Goal: Task Accomplishment & Management: Manage account settings

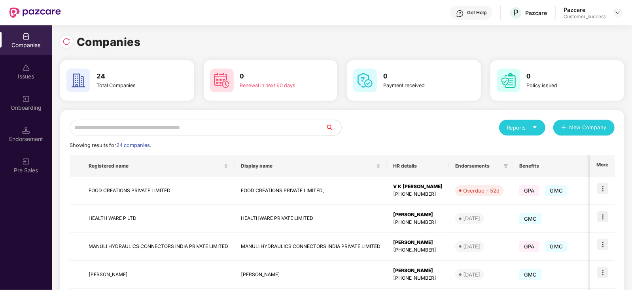
click at [107, 125] on input "text" at bounding box center [198, 128] width 256 height 16
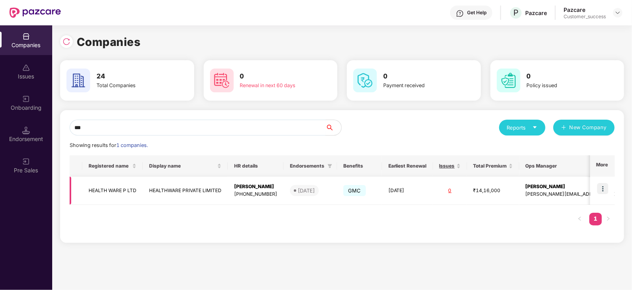
type input "***"
click at [601, 191] on img at bounding box center [603, 188] width 11 height 11
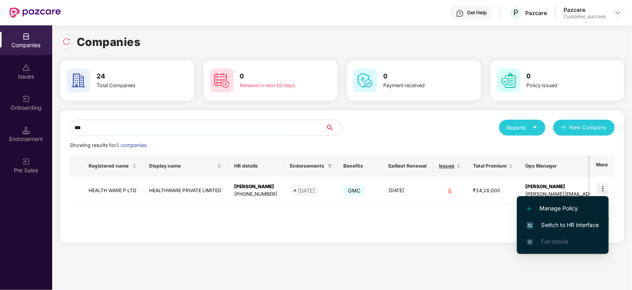
click at [566, 226] on span "Switch to HR interface" at bounding box center [563, 224] width 72 height 9
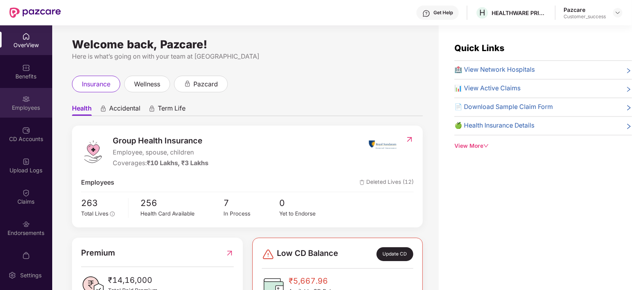
click at [22, 98] on img at bounding box center [26, 99] width 8 height 8
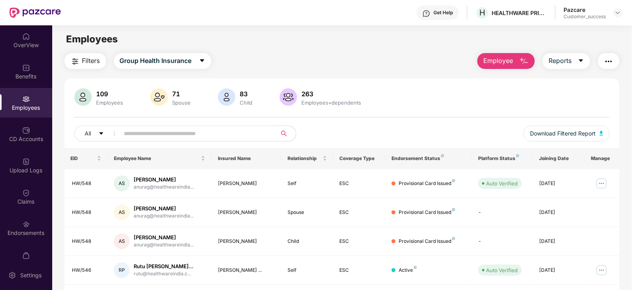
click at [607, 57] on img "button" at bounding box center [608, 61] width 9 height 9
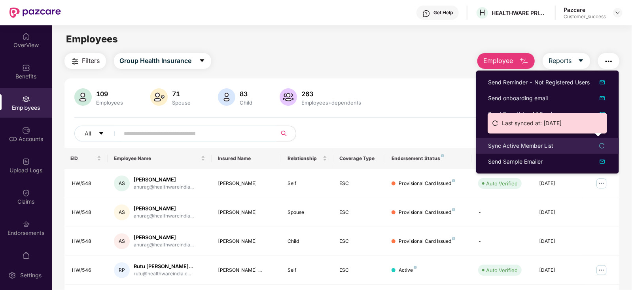
click at [603, 147] on icon "reload" at bounding box center [602, 146] width 6 height 6
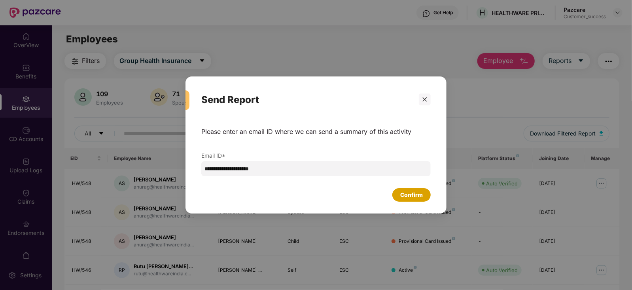
click at [408, 194] on div "Confirm" at bounding box center [411, 194] width 23 height 9
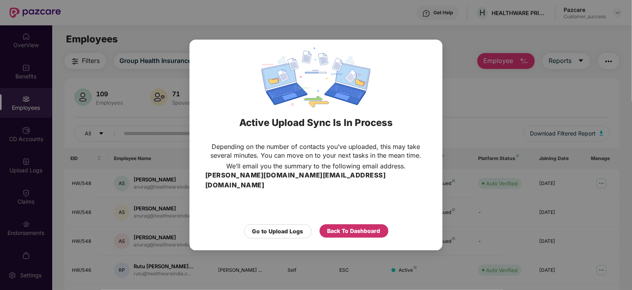
click at [341, 227] on div "Back To Dashboard" at bounding box center [354, 230] width 53 height 9
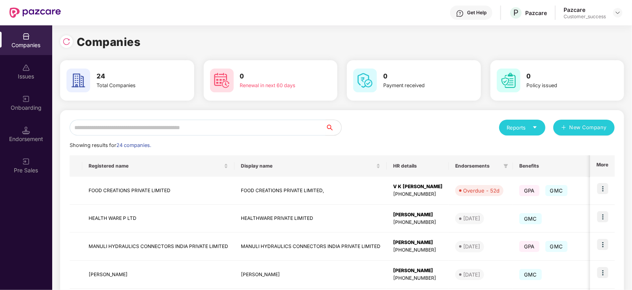
click at [125, 128] on input "text" at bounding box center [198, 128] width 256 height 16
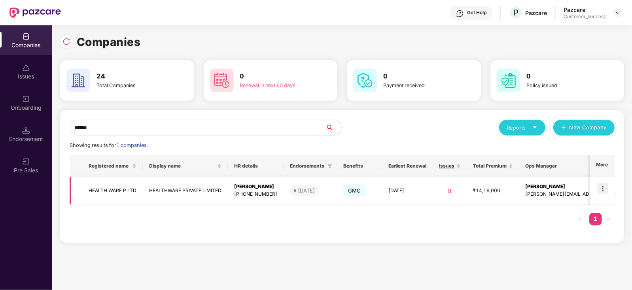
scroll to position [0, 16]
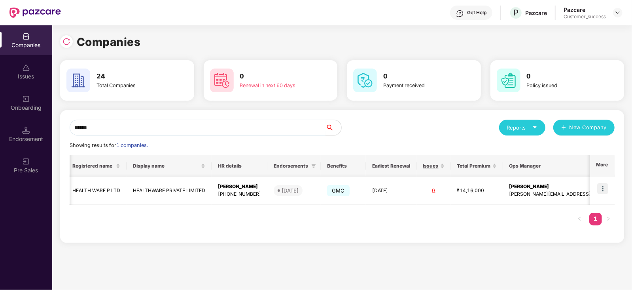
type input "******"
click at [602, 184] on img at bounding box center [603, 188] width 11 height 11
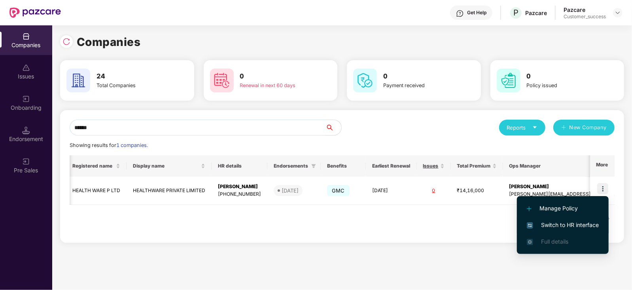
click at [592, 219] on li "Switch to HR interface" at bounding box center [563, 224] width 92 height 17
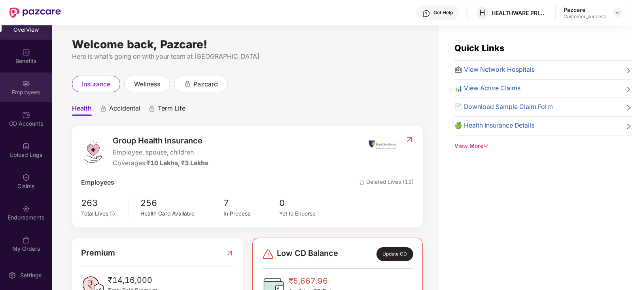
click at [16, 86] on div "Employees" at bounding box center [26, 87] width 52 height 30
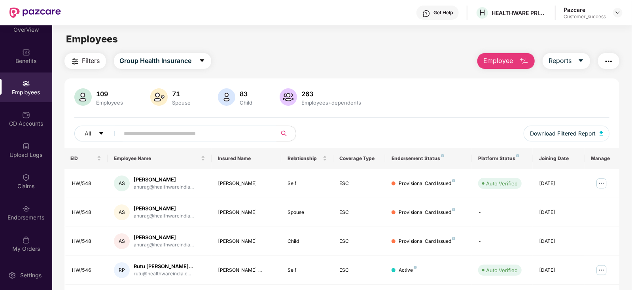
click at [88, 58] on span "Filters" at bounding box center [91, 61] width 18 height 10
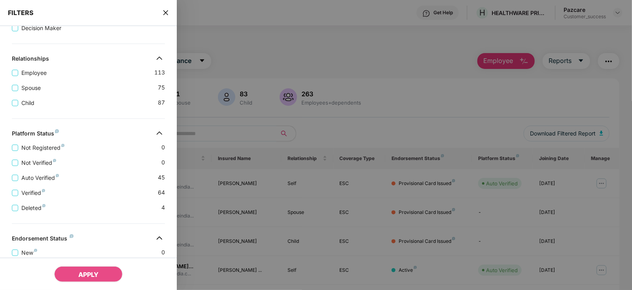
scroll to position [212, 0]
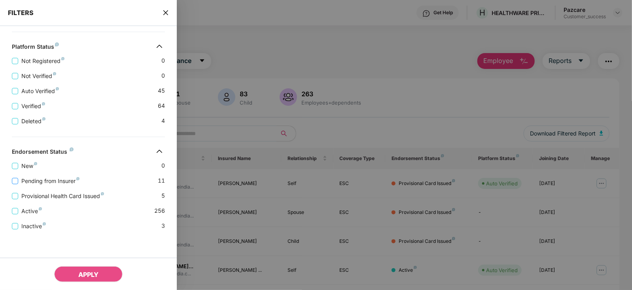
click at [41, 181] on span "Pending from Insurer" at bounding box center [50, 180] width 64 height 9
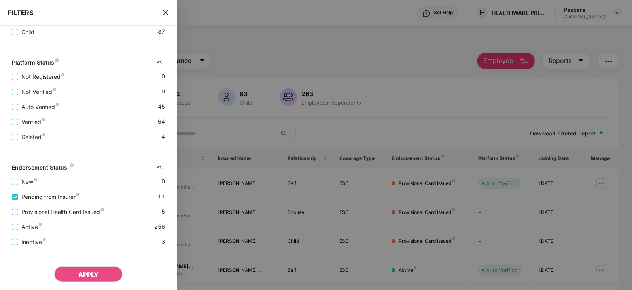
click at [61, 214] on span "Provisional Health Card Issued" at bounding box center [62, 211] width 89 height 9
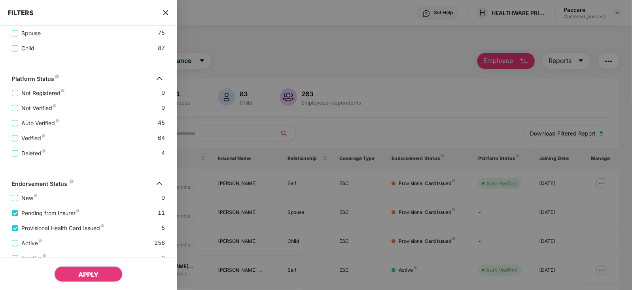
click at [85, 272] on span "APPLY" at bounding box center [88, 274] width 20 height 8
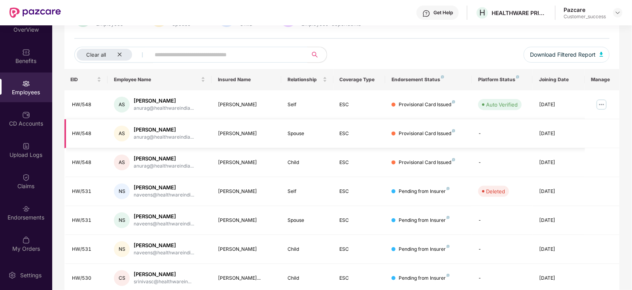
scroll to position [0, 0]
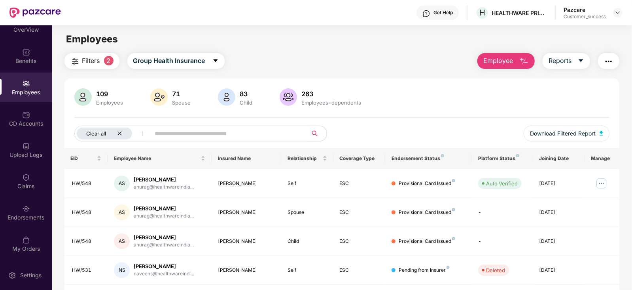
click at [122, 131] on icon "close" at bounding box center [119, 133] width 5 height 5
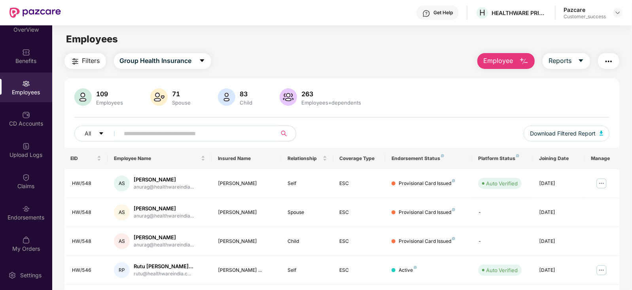
click at [142, 132] on input "text" at bounding box center [195, 133] width 142 height 12
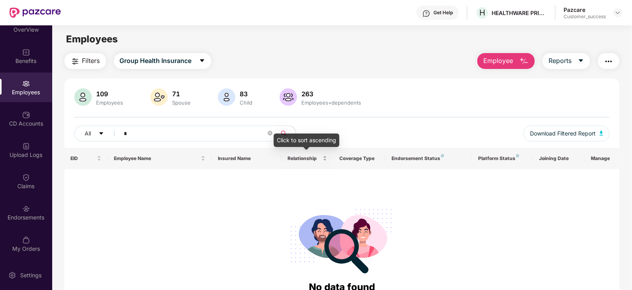
type input "*"
click at [327, 154] on div "Relationship" at bounding box center [308, 158] width 40 height 8
click at [152, 137] on input "*" at bounding box center [195, 133] width 142 height 12
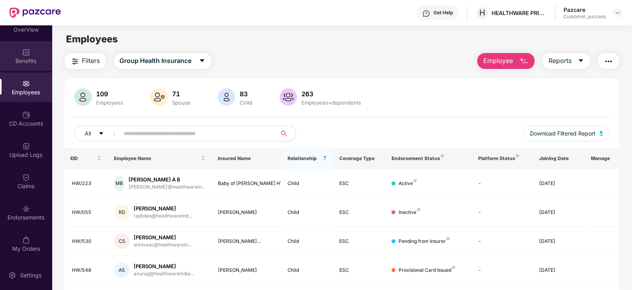
click at [28, 48] on img at bounding box center [26, 52] width 8 height 8
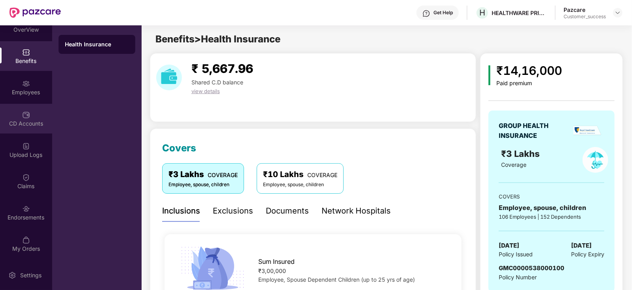
click at [33, 120] on div "CD Accounts" at bounding box center [26, 124] width 52 height 8
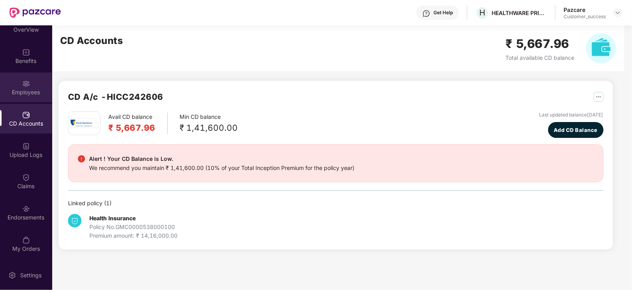
click at [23, 89] on div "Employees" at bounding box center [26, 92] width 52 height 8
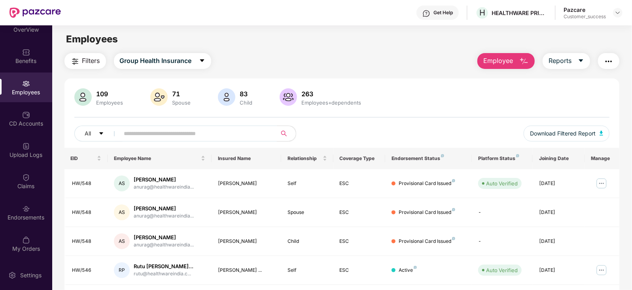
click at [157, 135] on input "text" at bounding box center [195, 133] width 142 height 12
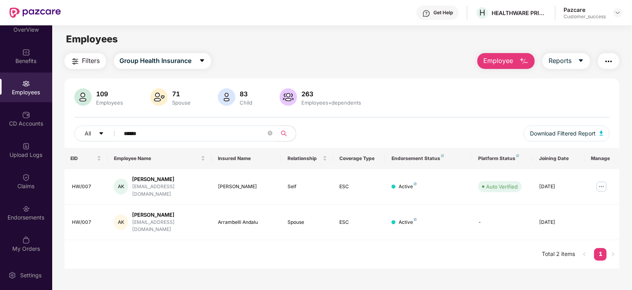
type input "******"
click at [604, 183] on img at bounding box center [602, 186] width 13 height 13
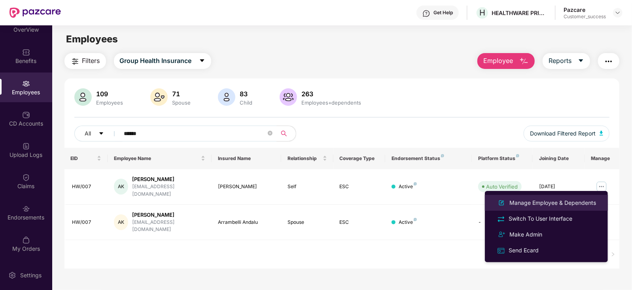
click at [536, 203] on div "Manage Employee & Dependents" at bounding box center [553, 202] width 90 height 9
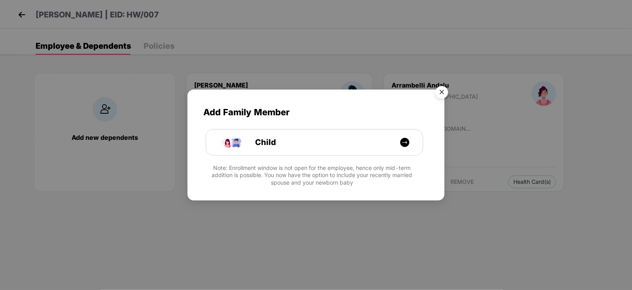
click at [443, 94] on img "Close" at bounding box center [442, 93] width 22 height 22
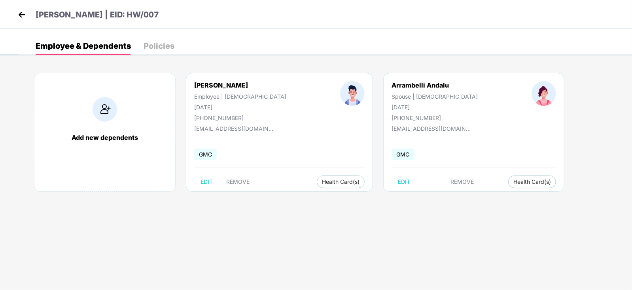
click at [21, 16] on img at bounding box center [22, 15] width 12 height 12
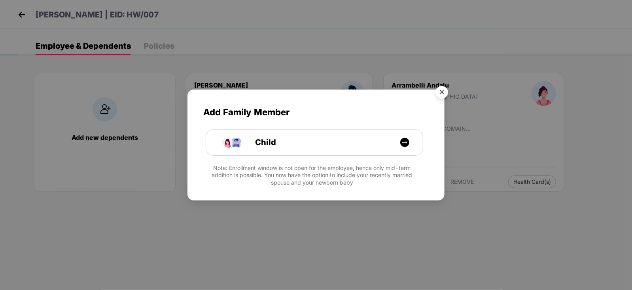
click at [445, 88] on img "Close" at bounding box center [442, 93] width 22 height 22
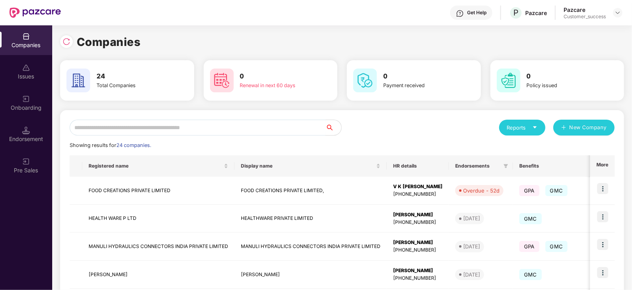
click at [113, 131] on input "text" at bounding box center [198, 128] width 256 height 16
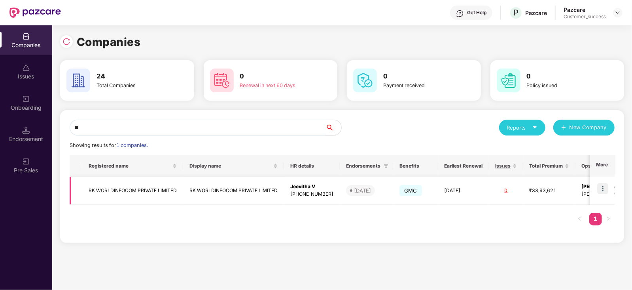
type input "**"
click at [601, 188] on img at bounding box center [603, 188] width 11 height 11
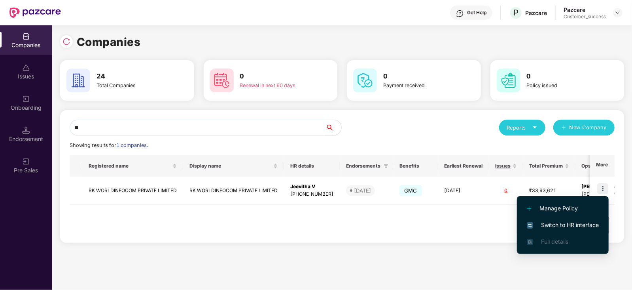
click at [566, 226] on span "Switch to HR interface" at bounding box center [563, 224] width 72 height 9
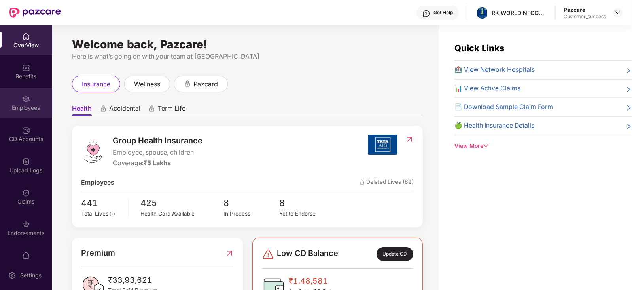
click at [22, 103] on div "Employees" at bounding box center [26, 103] width 52 height 30
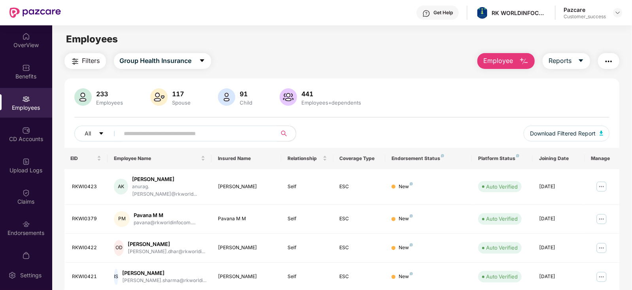
click at [222, 135] on input "text" at bounding box center [195, 133] width 142 height 12
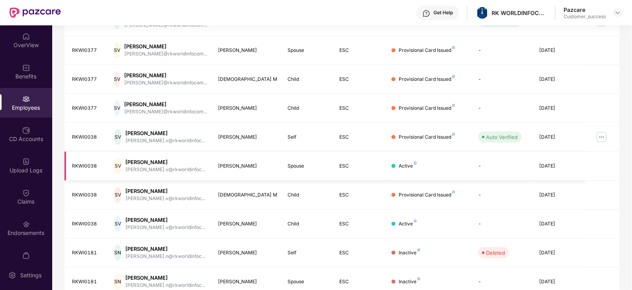
scroll to position [162, 0]
type input "*****"
click at [330, 226] on td "Child" at bounding box center [307, 223] width 52 height 29
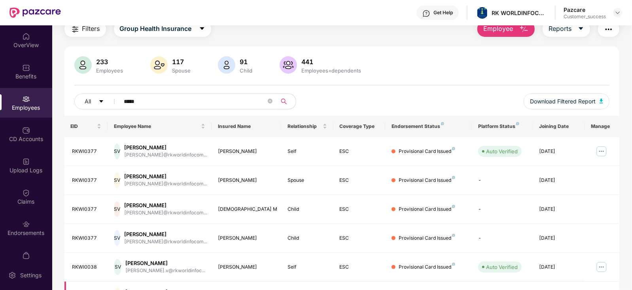
scroll to position [32, 0]
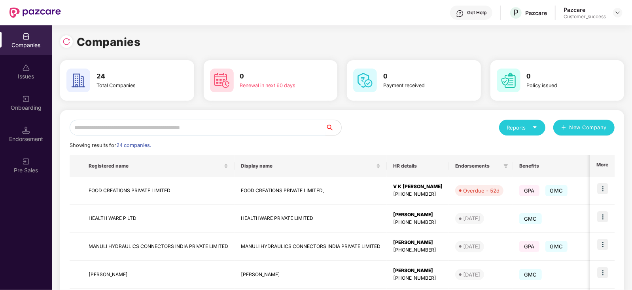
click at [173, 129] on input "text" at bounding box center [198, 128] width 256 height 16
type input "**"
click at [108, 125] on input "text" at bounding box center [198, 128] width 256 height 16
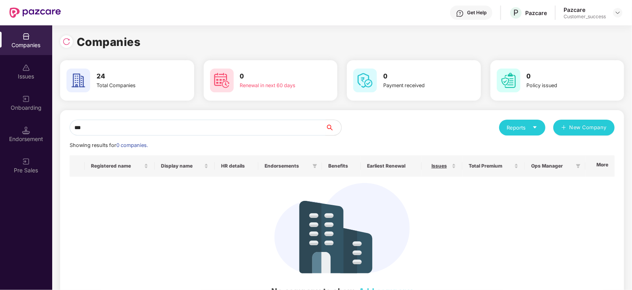
type input "****"
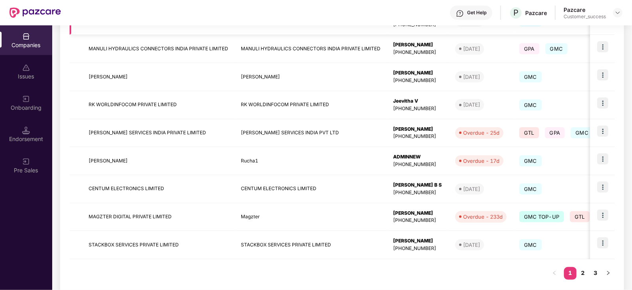
scroll to position [210, 0]
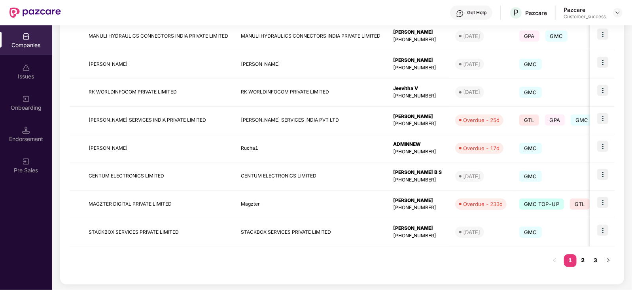
click at [582, 258] on link "2" at bounding box center [583, 260] width 13 height 12
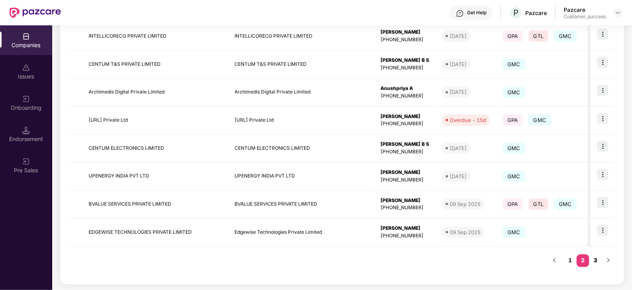
click at [599, 259] on link "3" at bounding box center [596, 260] width 13 height 12
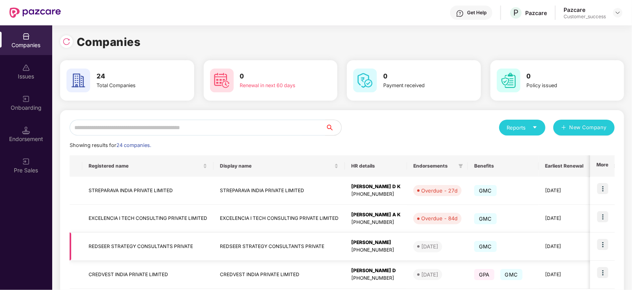
scroll to position [43, 0]
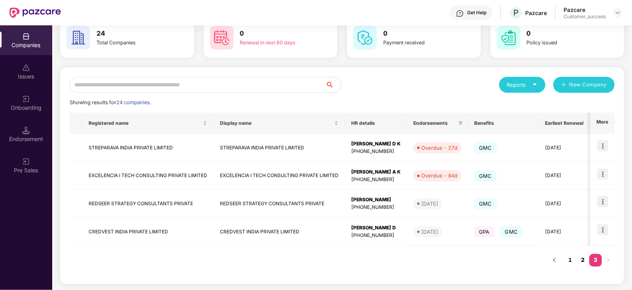
click at [584, 259] on link "2" at bounding box center [583, 260] width 13 height 12
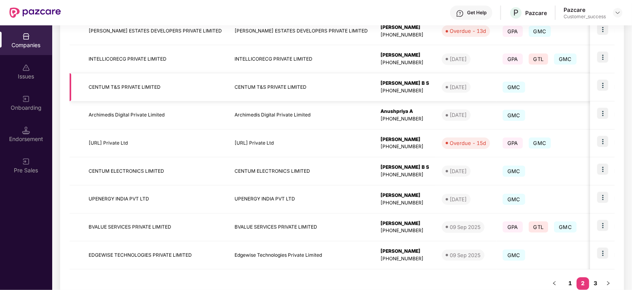
scroll to position [201, 0]
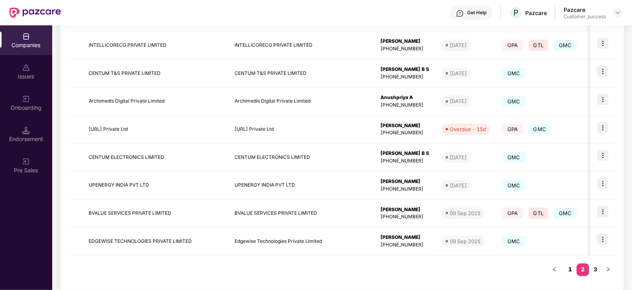
click at [571, 269] on link "1" at bounding box center [570, 269] width 13 height 12
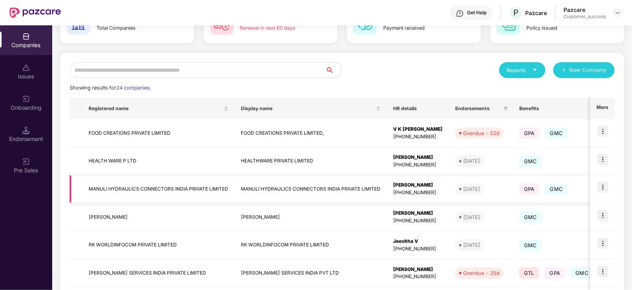
scroll to position [0, 0]
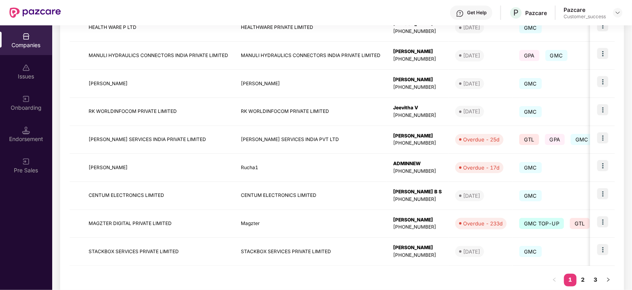
scroll to position [210, 0]
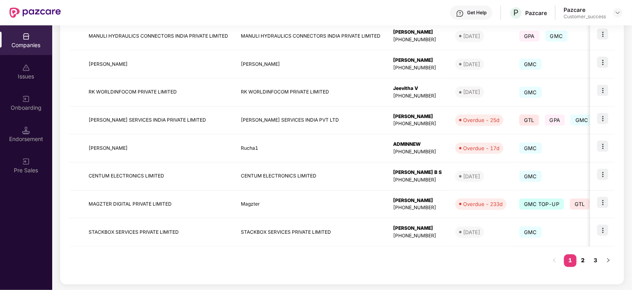
click at [583, 260] on link "2" at bounding box center [583, 260] width 13 height 12
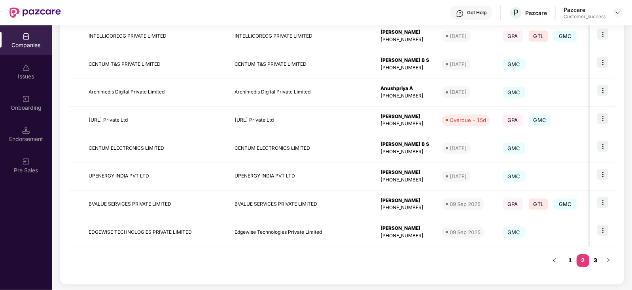
click at [597, 258] on link "3" at bounding box center [596, 260] width 13 height 12
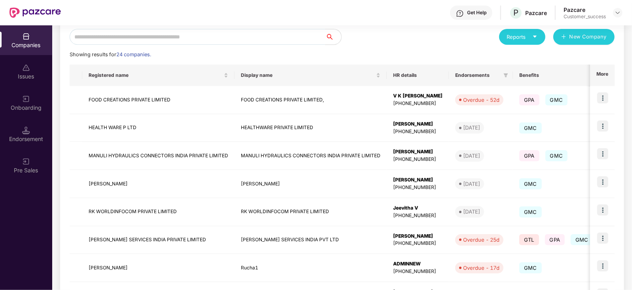
scroll to position [64, 0]
